Goal: Information Seeking & Learning: Compare options

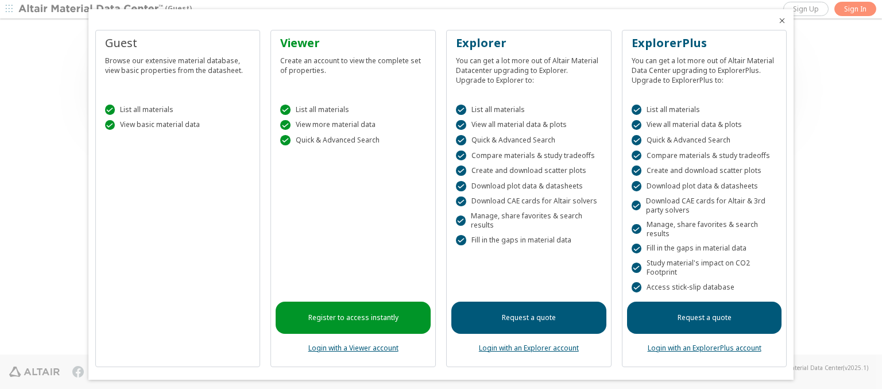
click at [777, 21] on icon "Close" at bounding box center [781, 20] width 9 height 9
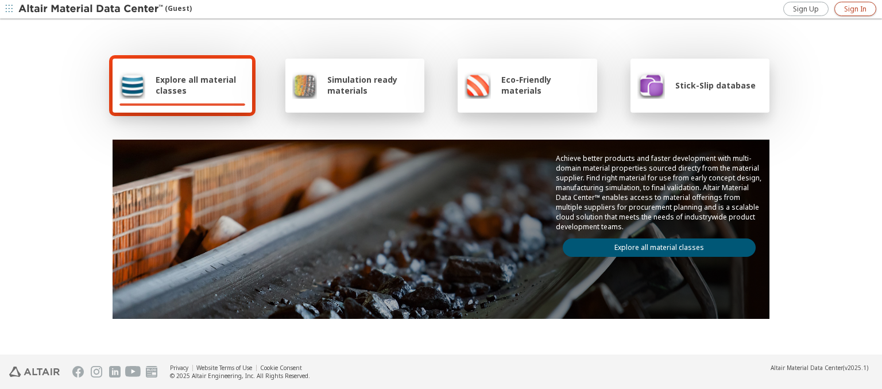
click at [855, 9] on span "Sign In" at bounding box center [855, 9] width 22 height 9
click at [91, 9] on img at bounding box center [91, 8] width 146 height 11
click at [196, 85] on span "Explore all material classes" at bounding box center [201, 85] width 90 height 22
click at [655, 245] on link "Explore all material classes" at bounding box center [659, 247] width 193 height 18
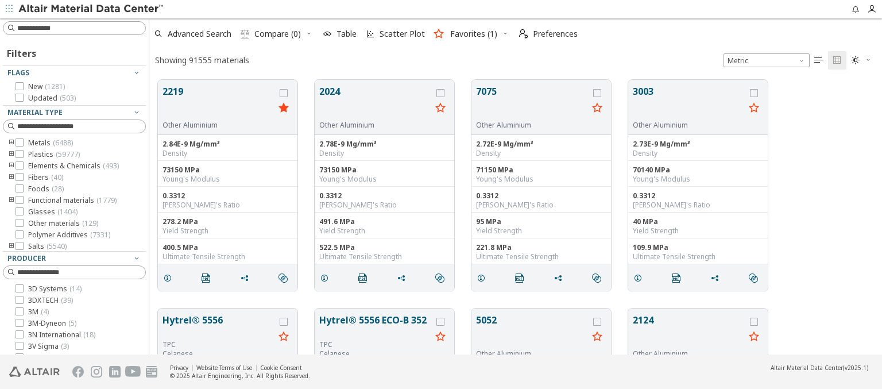
scroll to position [274, 723]
click at [285, 92] on icon "grid" at bounding box center [284, 93] width 8 height 8
click at [442, 92] on icon "grid" at bounding box center [440, 93] width 8 height 8
click at [278, 34] on span "Compare (2)" at bounding box center [277, 34] width 47 height 8
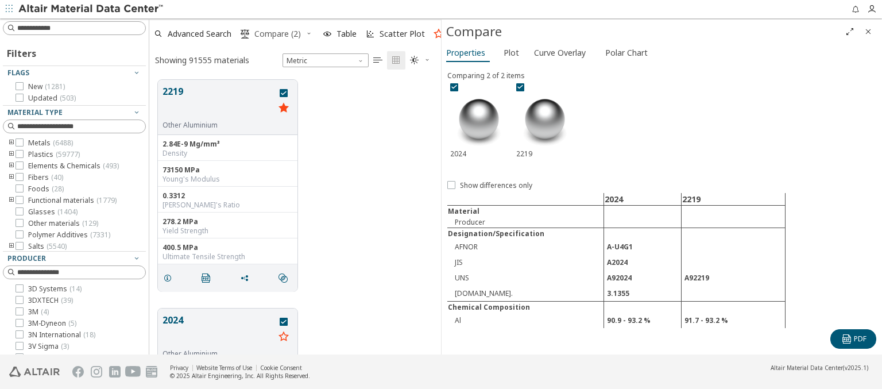
scroll to position [274, 282]
click at [559, 52] on span "Curve Overlay" at bounding box center [560, 53] width 52 height 18
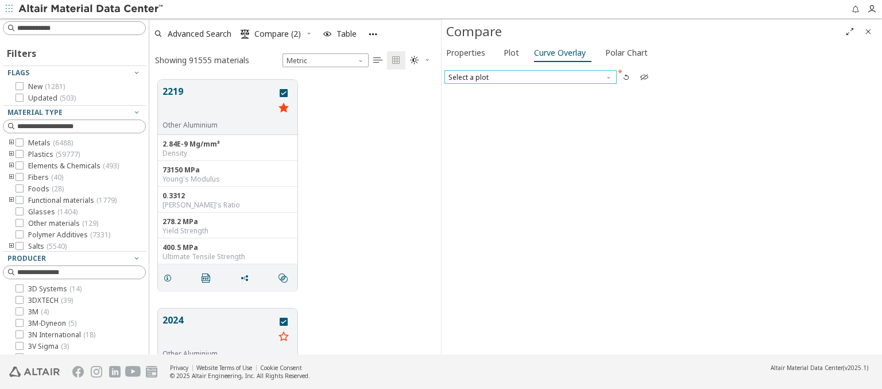
click at [530, 76] on span "Select a plot" at bounding box center [530, 77] width 172 height 14
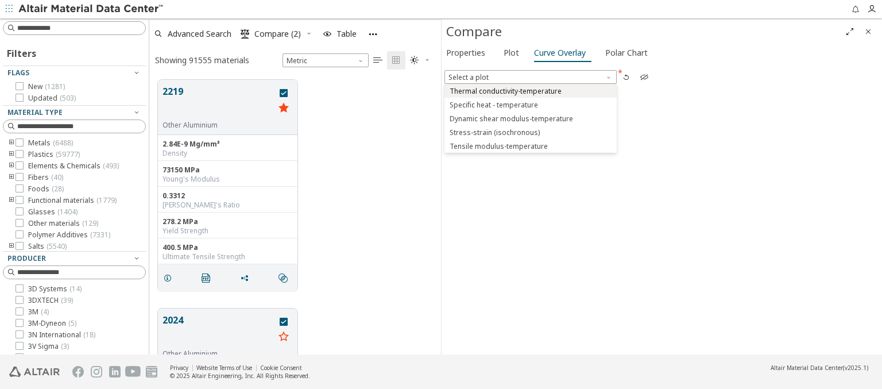
click at [530, 90] on span "Thermal conductivity-temperature" at bounding box center [506, 91] width 112 height 9
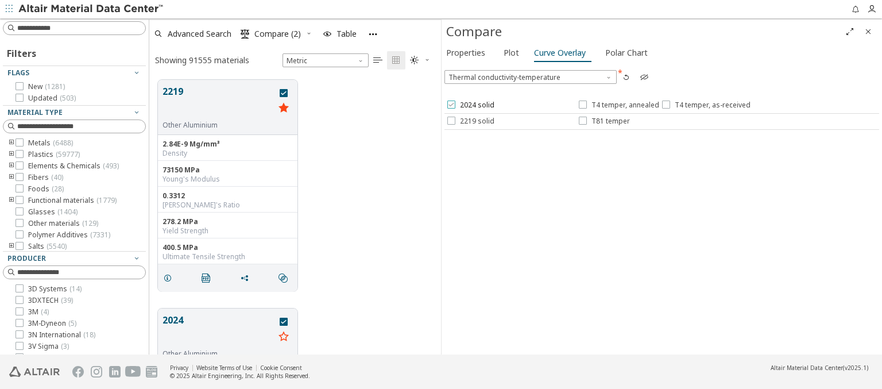
click at [470, 105] on span "2024 solid" at bounding box center [477, 104] width 34 height 9
click at [618, 105] on span "T4 temper, annealed" at bounding box center [625, 104] width 68 height 9
click at [703, 105] on span "T4 temper, as-received" at bounding box center [713, 104] width 76 height 9
click at [470, 121] on span "2219 solid" at bounding box center [477, 121] width 34 height 9
click at [603, 121] on span "T81 temper" at bounding box center [610, 121] width 38 height 9
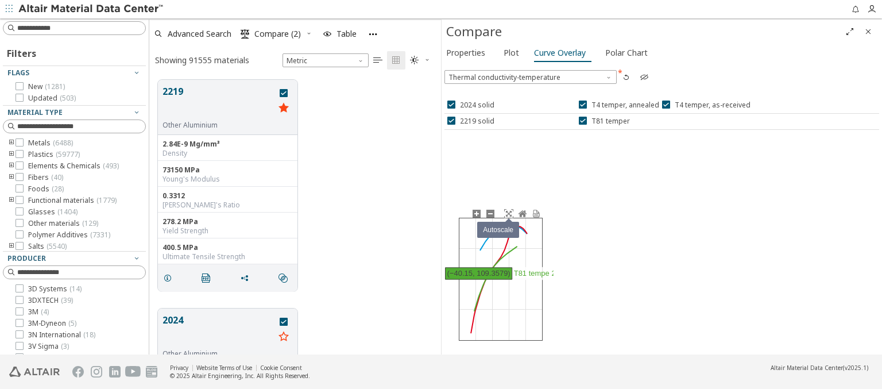
click at [508, 213] on icon at bounding box center [508, 213] width 9 height 9
